Goal: Answer question/provide support: Share knowledge or assist other users

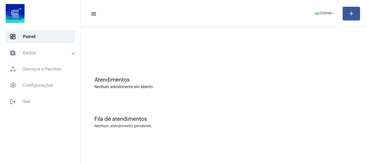
click at [314, 19] on mat-toolbar-row "menu online_prediction Online arrow_drop_down add" at bounding box center [224, 13] width 286 height 17
click at [318, 16] on span "online_prediction Online arrow_drop_down" at bounding box center [325, 13] width 21 height 10
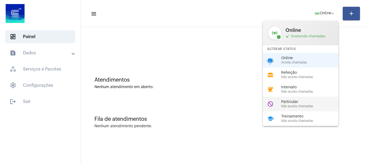
click at [294, 106] on span "Não aceita chamadas" at bounding box center [312, 107] width 62 height 4
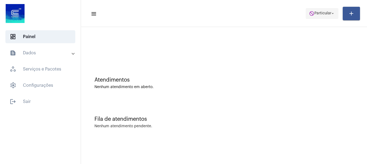
click at [316, 16] on span "do_not_disturb Particular arrow_drop_down" at bounding box center [322, 13] width 26 height 10
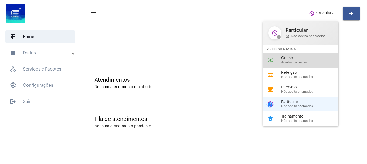
click at [304, 57] on span "Online" at bounding box center [312, 58] width 62 height 4
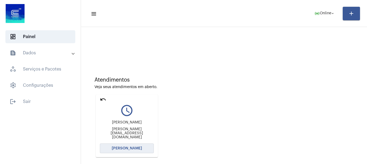
click at [133, 148] on span "[PERSON_NAME]" at bounding box center [127, 148] width 30 height 4
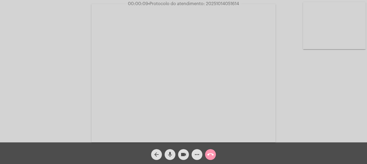
click at [348, 17] on video at bounding box center [334, 25] width 63 height 47
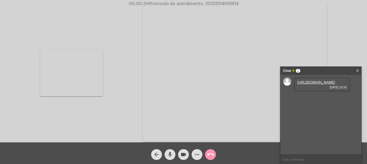
click at [322, 84] on link "[URL][DOMAIN_NAME]" at bounding box center [317, 82] width 38 height 4
click at [94, 83] on video at bounding box center [71, 72] width 63 height 47
click at [166, 153] on button "mic" at bounding box center [170, 154] width 11 height 11
click at [173, 152] on mat-icon "mic_off" at bounding box center [170, 154] width 6 height 6
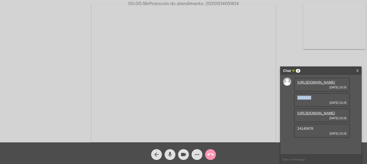
drag, startPoint x: 312, startPoint y: 102, endPoint x: 289, endPoint y: 102, distance: 22.7
click at [289, 102] on div "[URL][DOMAIN_NAME] [DATE] 16:26 1203410 [DATE] 16:26 [URL][DOMAIN_NAME] [DATE] …" at bounding box center [321, 114] width 81 height 79
copy span "1203410"
click at [180, 155] on button "videocam" at bounding box center [183, 154] width 11 height 11
click at [181, 155] on mat-icon "videocam_off" at bounding box center [183, 154] width 6 height 6
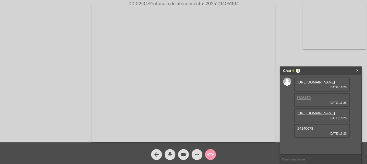
click at [195, 156] on mat-icon "more_horiz" at bounding box center [197, 154] width 6 height 6
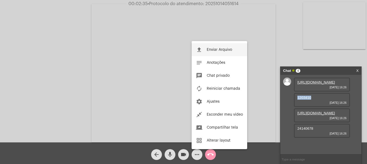
click at [225, 47] on button "file_upload Enviar Arquivo" at bounding box center [220, 49] width 56 height 13
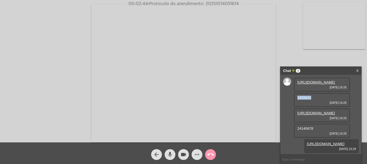
scroll to position [35, 0]
drag, startPoint x: 297, startPoint y: 116, endPoint x: 314, endPoint y: 117, distance: 16.8
click at [314, 124] on div "24140678 [DATE] 16:26" at bounding box center [322, 131] width 56 height 14
copy span "24140678"
click at [186, 157] on mat-icon "videocam" at bounding box center [183, 154] width 6 height 6
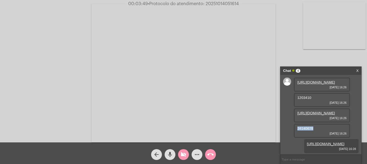
click at [179, 156] on button "videocam_off" at bounding box center [183, 154] width 11 height 11
click at [200, 155] on mat-icon "more_horiz" at bounding box center [197, 154] width 6 height 6
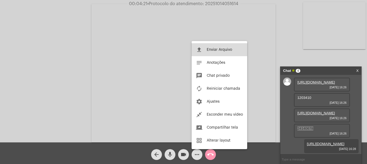
click at [212, 50] on span "Enviar Arquivo" at bounding box center [219, 50] width 25 height 4
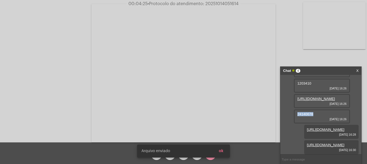
scroll to position [63, 0]
click at [218, 150] on button "ok" at bounding box center [221, 151] width 13 height 10
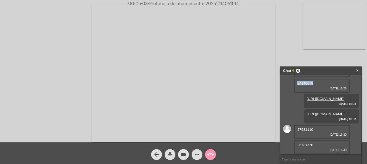
scroll to position [94, 0]
drag, startPoint x: 298, startPoint y: 130, endPoint x: 314, endPoint y: 130, distance: 15.9
click at [314, 130] on div "27581110 [DATE] 16:30" at bounding box center [322, 132] width 56 height 14
copy span "27581110"
click at [198, 152] on mat-icon "more_horiz" at bounding box center [197, 154] width 6 height 6
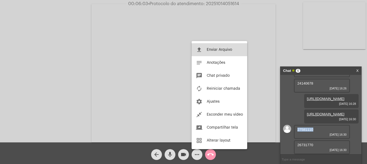
click at [222, 53] on button "file_upload Enviar Arquivo" at bounding box center [220, 49] width 56 height 13
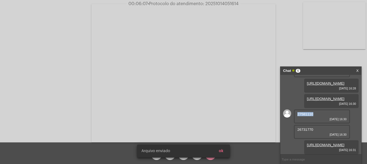
scroll to position [121, 0]
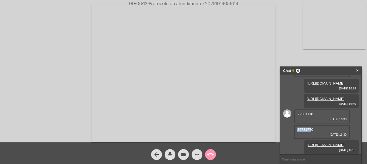
drag, startPoint x: 295, startPoint y: 117, endPoint x: 311, endPoint y: 117, distance: 15.9
click at [311, 125] on div "26731770 [DATE] 16:30" at bounding box center [322, 132] width 56 height 14
copy span "2673177"
click at [193, 150] on div "more_horiz" at bounding box center [197, 153] width 14 height 14
click at [194, 153] on mat-icon "more_horiz" at bounding box center [197, 154] width 6 height 6
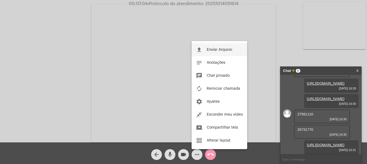
click at [194, 46] on button "file_upload Enviar Arquivo" at bounding box center [220, 49] width 56 height 13
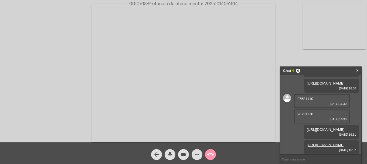
scroll to position [149, 0]
click at [341, 42] on video at bounding box center [334, 25] width 63 height 47
click at [217, 2] on span "• Protocolo do atendimento: 20251014051614" at bounding box center [192, 4] width 91 height 4
copy span "20251014051614"
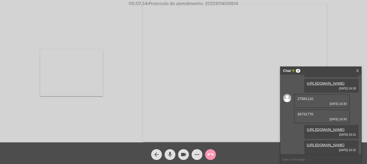
click at [307, 157] on input "text" at bounding box center [321, 158] width 81 height 9
paste input "20251014051614"
type input "20251014051614"
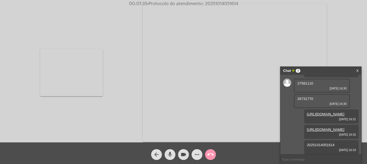
scroll to position [164, 0]
click at [208, 154] on mat-icon "call_end" at bounding box center [210, 154] width 6 height 6
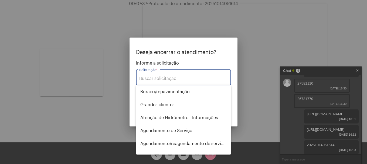
click at [184, 79] on input "Solicitação *" at bounding box center [183, 78] width 89 height 5
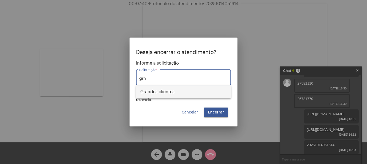
click at [190, 96] on span "⁠Grandes clientes" at bounding box center [183, 91] width 86 height 13
type input "⁠Grandes clientes"
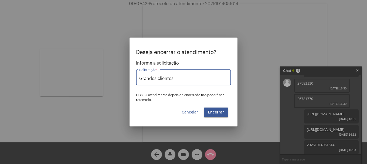
click at [213, 111] on span "Encerrar" at bounding box center [216, 112] width 16 height 4
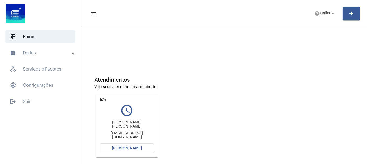
click at [146, 148] on button "[PERSON_NAME]" at bounding box center [127, 148] width 54 height 10
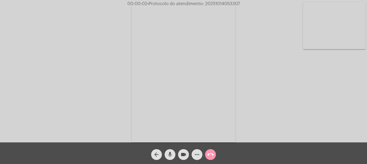
click at [169, 155] on mat-icon "mic" at bounding box center [170, 154] width 6 height 6
click at [169, 155] on mat-icon "mic_off" at bounding box center [170, 154] width 6 height 6
click at [169, 155] on mat-icon "mic" at bounding box center [170, 154] width 6 height 6
click at [169, 155] on mat-icon "mic_off" at bounding box center [170, 154] width 6 height 6
click at [169, 155] on mat-icon "mic" at bounding box center [170, 154] width 6 height 6
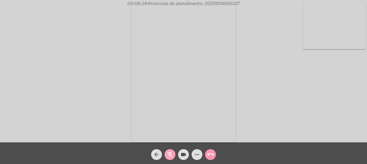
click at [169, 155] on mat-icon "mic_off" at bounding box center [170, 154] width 6 height 6
click at [170, 153] on mat-icon "mic" at bounding box center [170, 154] width 6 height 6
click at [170, 153] on mat-icon "mic_off" at bounding box center [170, 154] width 6 height 6
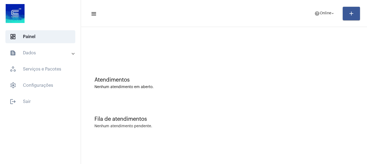
click at [53, 57] on mat-expansion-panel-header "text_snippet_outlined Dados" at bounding box center [42, 52] width 78 height 13
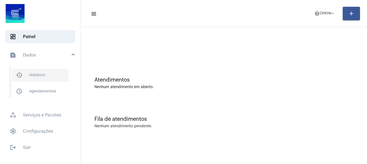
click at [52, 81] on span "history_outlined Histórico" at bounding box center [40, 75] width 57 height 13
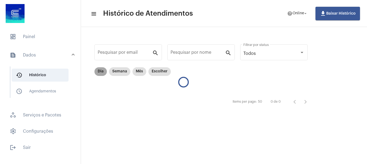
click at [96, 72] on mat-chip "Dia" at bounding box center [101, 71] width 12 height 9
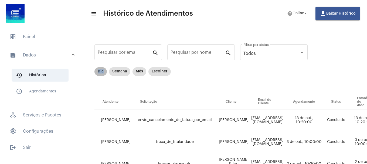
click at [100, 74] on mat-chip "Dia" at bounding box center [101, 71] width 12 height 9
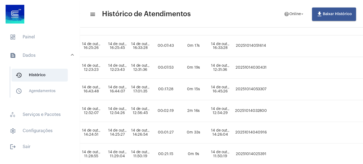
scroll to position [162, 331]
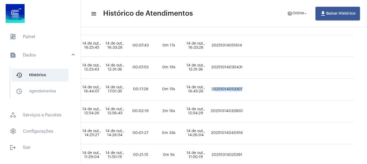
drag, startPoint x: 244, startPoint y: 90, endPoint x: 281, endPoint y: 89, distance: 36.5
click at [281, 89] on tr "LAISA MARQUES troca_de_titularidade Luis Eduardo de melo de Souza luiseduardome…" at bounding box center [62, 90] width 584 height 22
copy td "20251014053307"
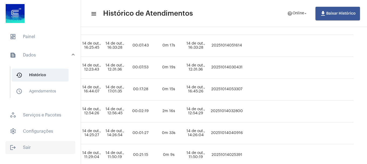
click at [33, 144] on span "logout Sair" at bounding box center [40, 147] width 70 height 13
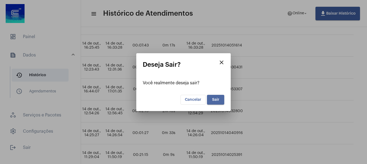
click at [219, 103] on button "Sair" at bounding box center [215, 100] width 17 height 10
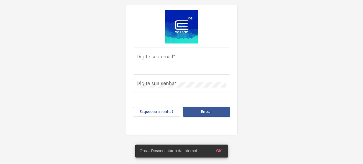
type input "laisa.marques@operacaocorsan.com.br"
